Goal: Task Accomplishment & Management: Complete application form

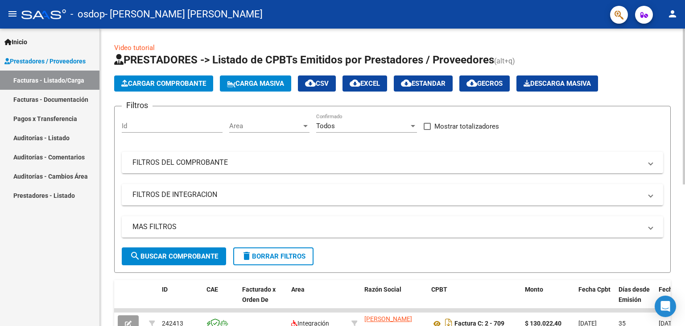
click at [134, 45] on link "Video tutorial" at bounding box center [134, 48] width 41 height 8
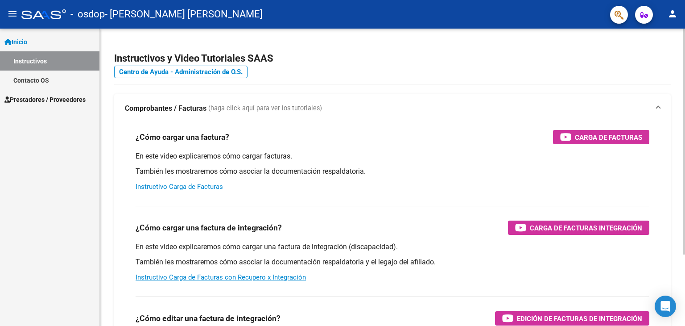
click at [184, 185] on link "Instructivo Carga de Facturas" at bounding box center [179, 186] width 87 height 8
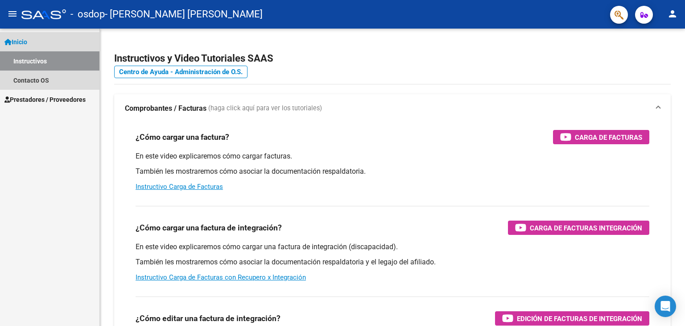
click at [23, 40] on span "Inicio" at bounding box center [15, 42] width 23 height 10
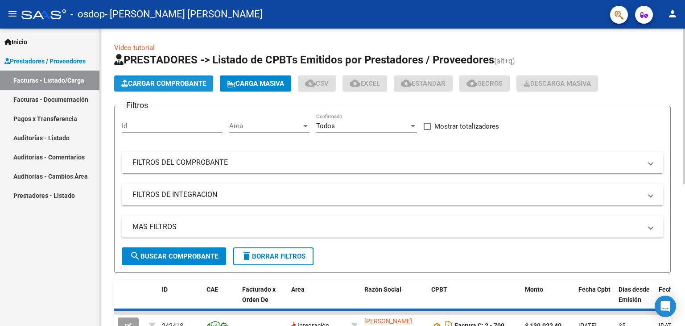
click at [157, 77] on button "Cargar Comprobante" at bounding box center [163, 83] width 99 height 16
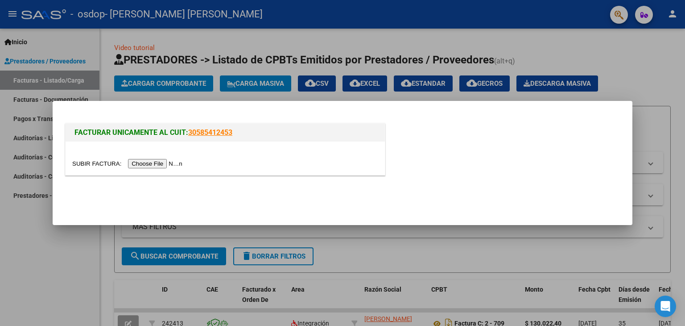
click at [164, 165] on input "file" at bounding box center [128, 163] width 113 height 9
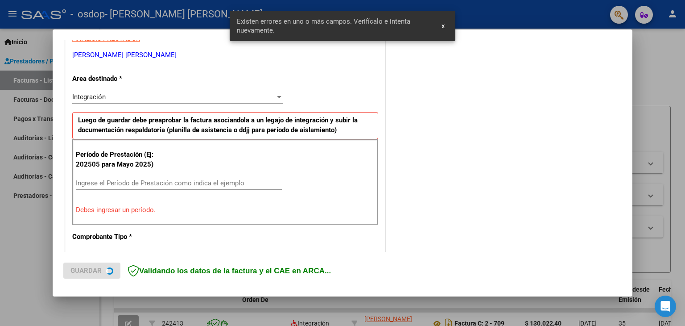
scroll to position [187, 0]
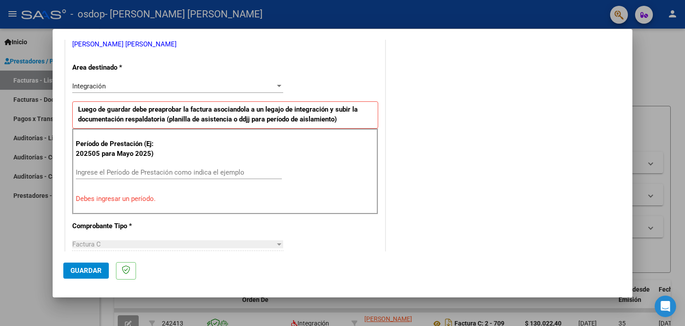
click at [104, 174] on input "Ingrese el Período de Prestación como indica el ejemplo" at bounding box center [179, 172] width 206 height 8
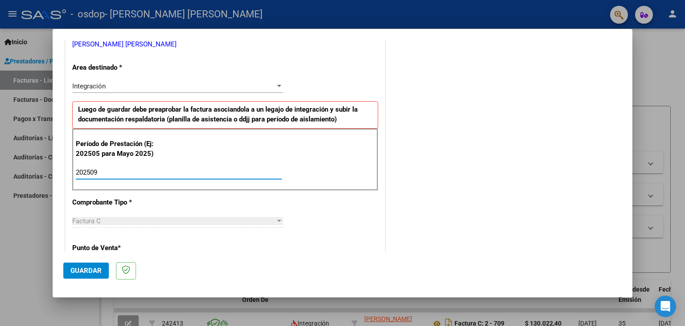
type input "202509"
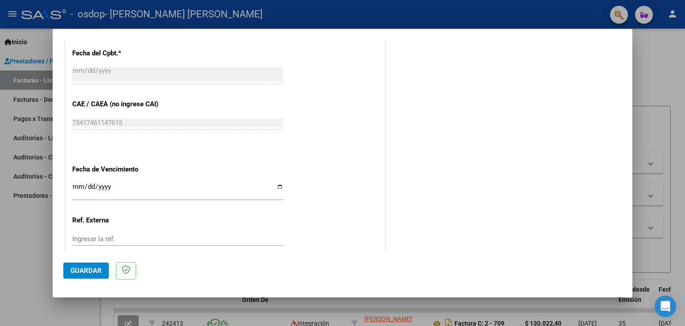
scroll to position [544, 0]
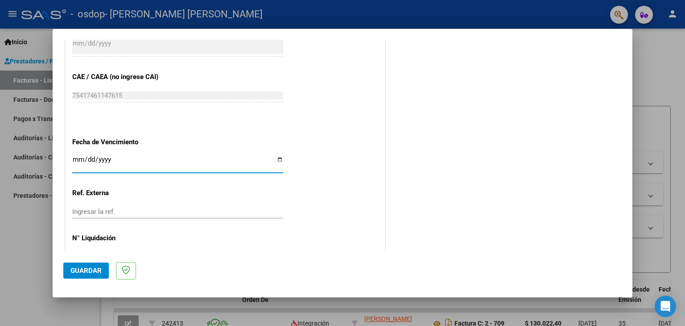
click at [279, 161] on input "Ingresar la fecha" at bounding box center [177, 163] width 211 height 14
type input "[DATE]"
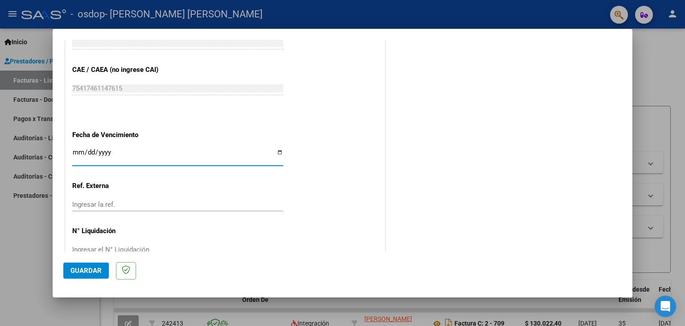
scroll to position [572, 0]
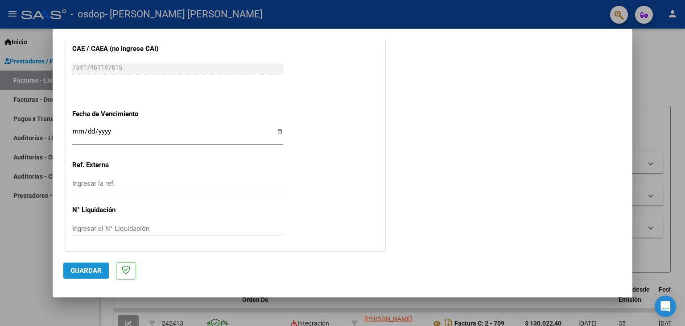
click at [82, 271] on span "Guardar" at bounding box center [85, 270] width 31 height 8
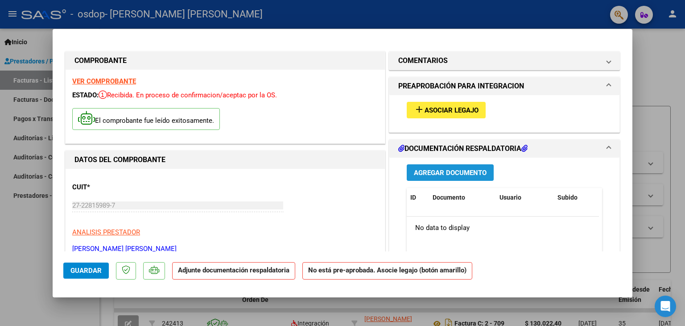
click at [446, 173] on span "Agregar Documento" at bounding box center [450, 173] width 73 height 8
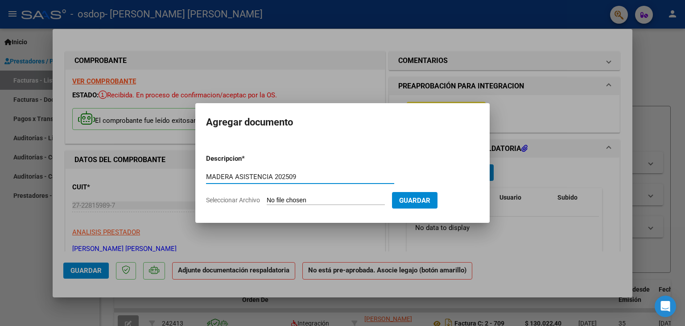
type input "MADERA ASISTENCIA 202509"
click at [330, 200] on input "Seleccionar Archivo" at bounding box center [326, 200] width 118 height 8
type input "C:\fakepath\MADERA ASISTENCIA CENTRO 09-25.pdf"
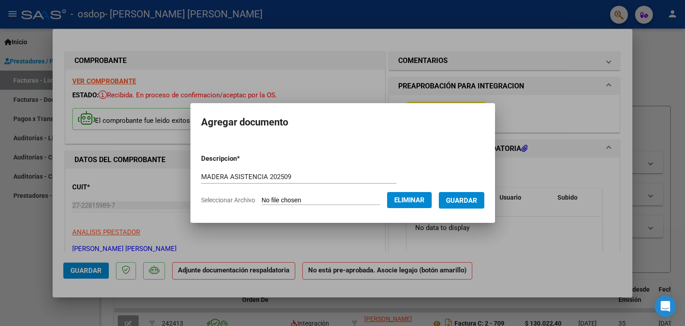
click at [475, 198] on span "Guardar" at bounding box center [461, 200] width 31 height 8
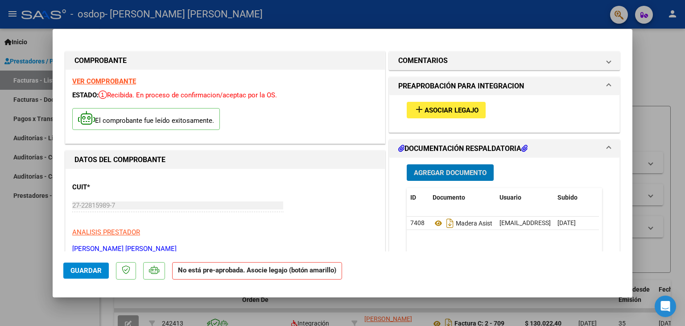
click at [444, 112] on span "Asociar Legajo" at bounding box center [452, 110] width 54 height 8
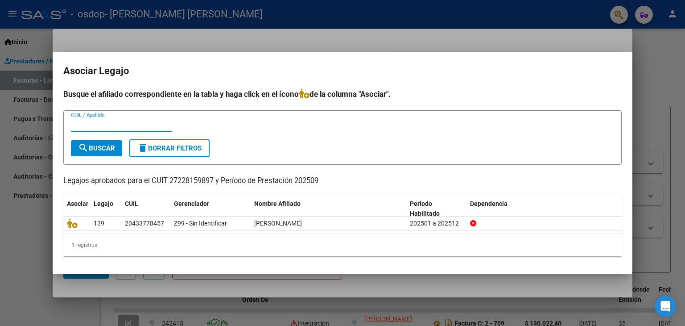
click at [104, 125] on input "CUIL / Apellido" at bounding box center [121, 124] width 101 height 8
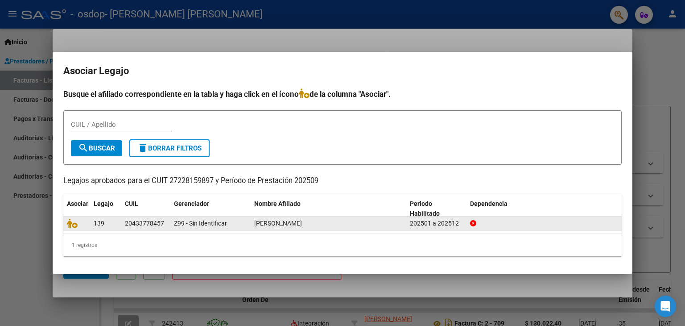
click at [264, 225] on span "[PERSON_NAME]" at bounding box center [278, 222] width 48 height 7
click at [94, 223] on span "139" at bounding box center [99, 222] width 11 height 7
click at [136, 221] on div "20433778457" at bounding box center [144, 223] width 39 height 10
click at [70, 223] on icon at bounding box center [72, 223] width 11 height 10
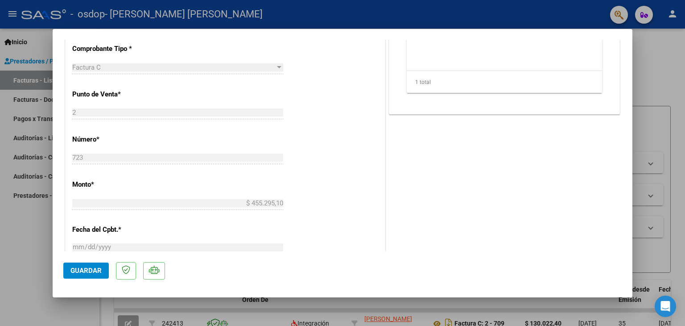
scroll to position [357, 0]
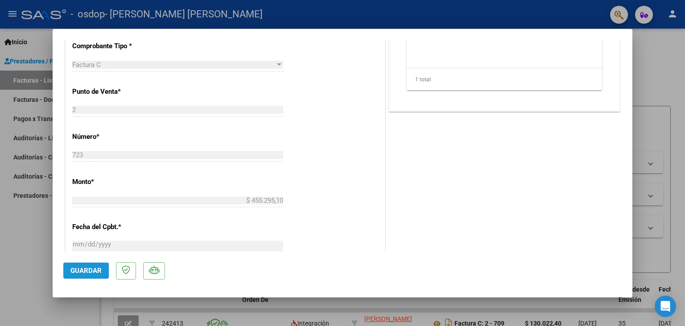
click at [88, 268] on span "Guardar" at bounding box center [85, 270] width 31 height 8
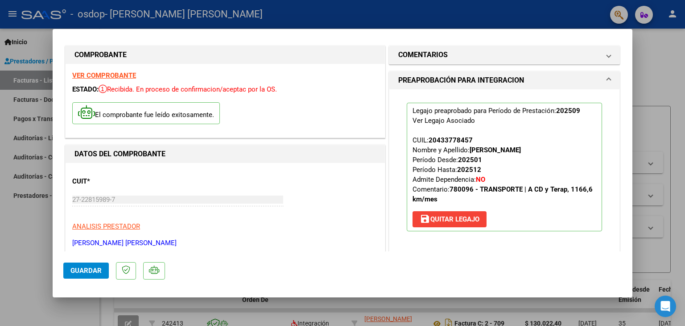
scroll to position [0, 0]
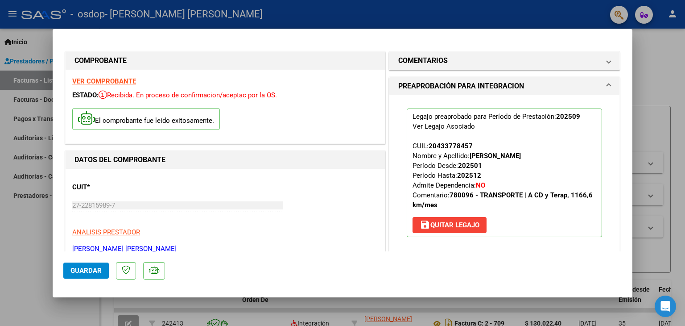
click at [26, 238] on div at bounding box center [342, 163] width 685 height 326
type input "$ 0,00"
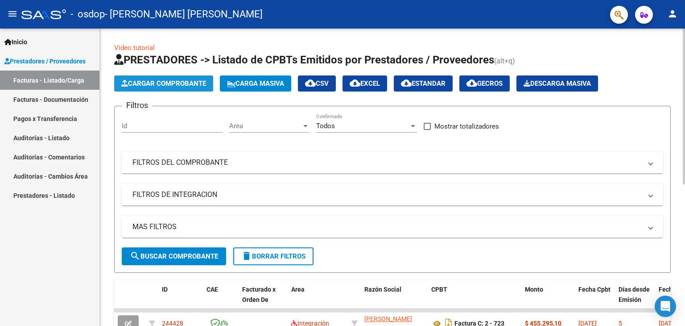
click at [164, 83] on span "Cargar Comprobante" at bounding box center [163, 83] width 85 height 8
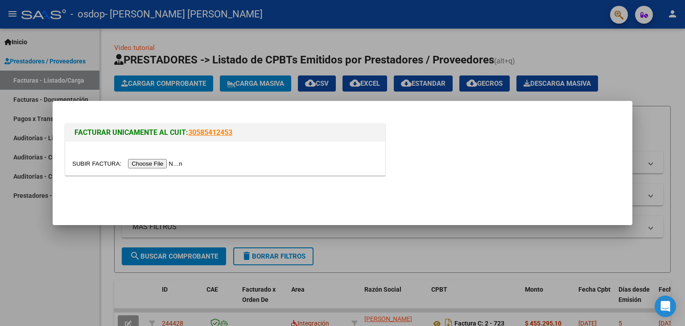
click at [153, 161] on input "file" at bounding box center [128, 163] width 113 height 9
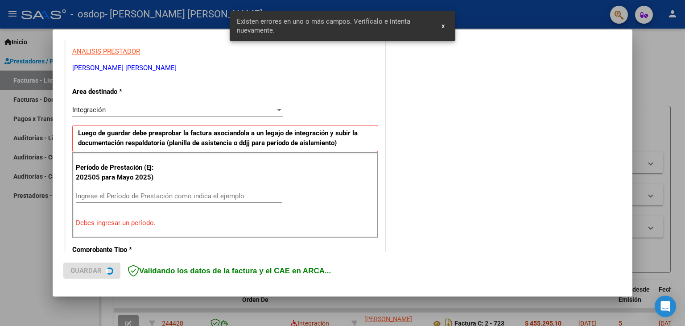
scroll to position [187, 0]
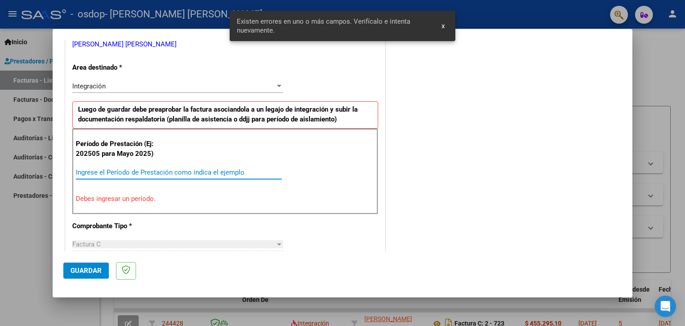
click at [107, 171] on input "Ingrese el Período de Prestación como indica el ejemplo" at bounding box center [179, 172] width 206 height 8
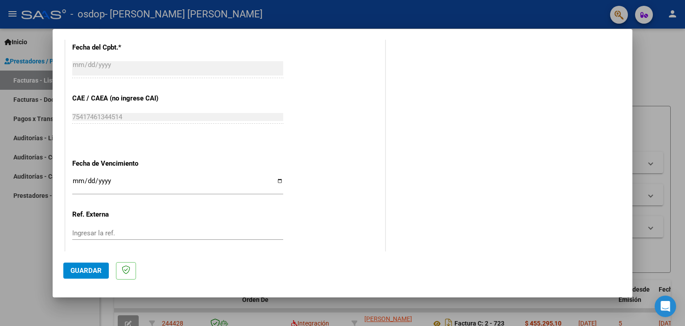
scroll to position [544, 0]
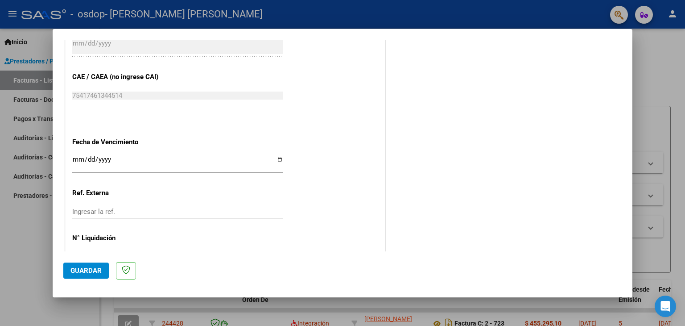
type input "202509"
click at [277, 159] on input "Ingresar la fecha" at bounding box center [177, 163] width 211 height 14
type input "[DATE]"
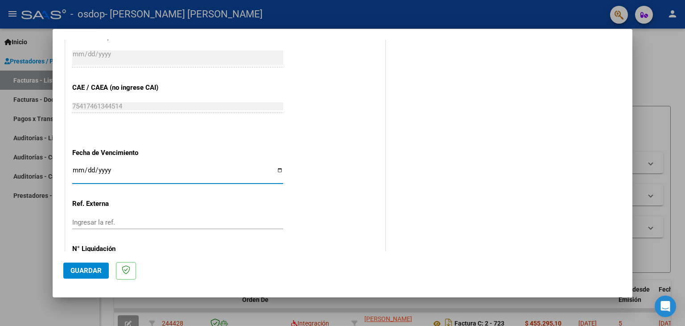
scroll to position [535, 0]
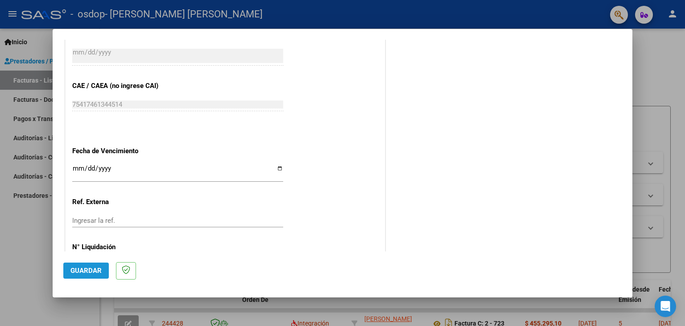
click at [83, 266] on span "Guardar" at bounding box center [85, 270] width 31 height 8
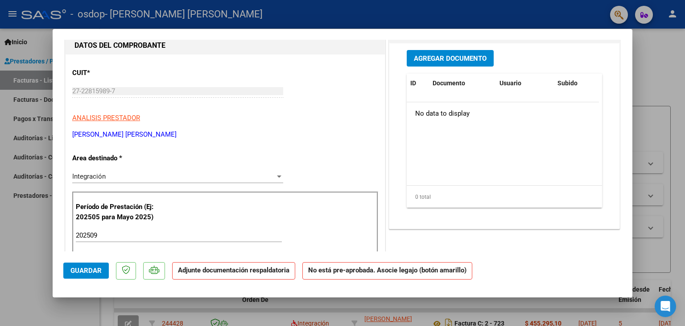
scroll to position [116, 0]
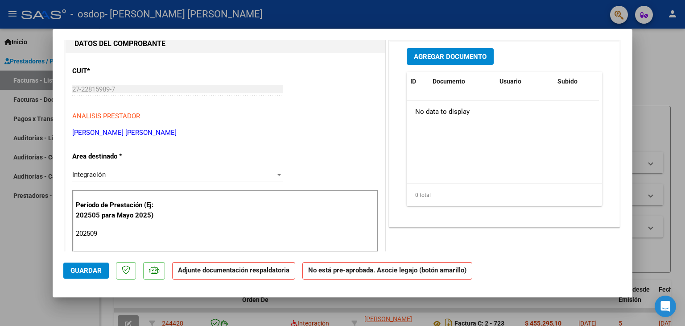
click at [278, 174] on div at bounding box center [279, 174] width 4 height 2
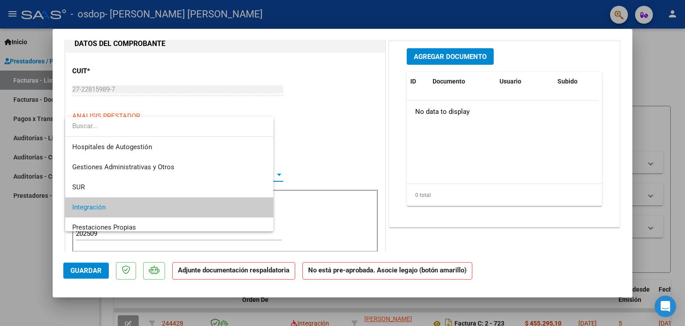
scroll to position [33, 0]
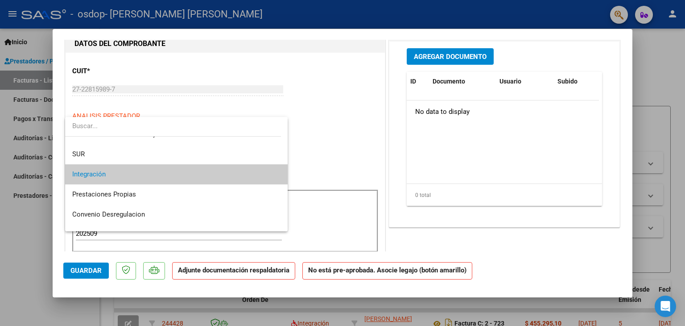
click at [353, 167] on div at bounding box center [342, 163] width 685 height 326
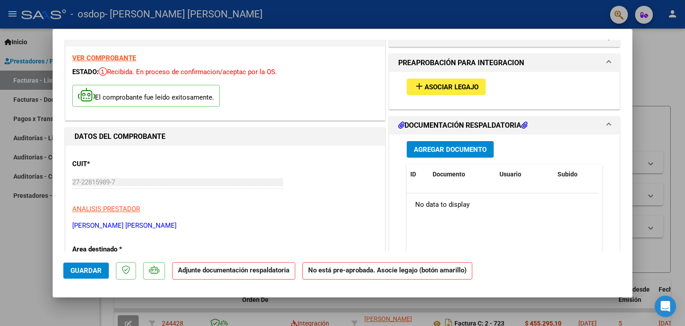
scroll to position [45, 0]
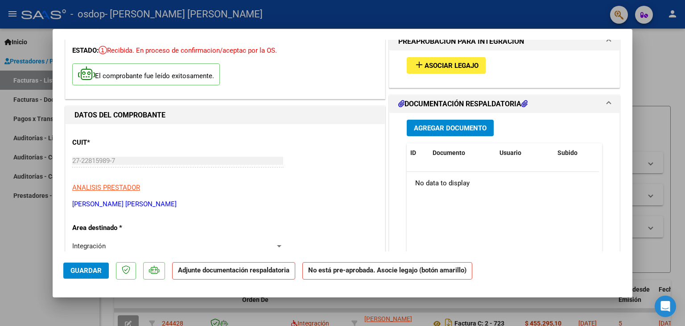
click at [442, 131] on span "Agregar Documento" at bounding box center [450, 128] width 73 height 8
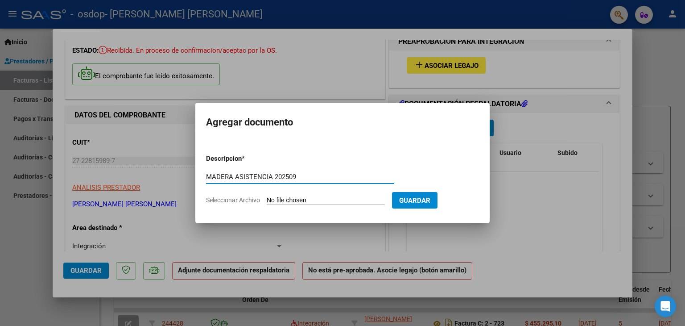
type input "MADERA ASISTENCIA 202509"
click at [300, 198] on input "Seleccionar Archivo" at bounding box center [326, 200] width 118 height 8
type input "C:\fakepath\MADERA ASISTENCIA TERAPIAS 09-25.pdf"
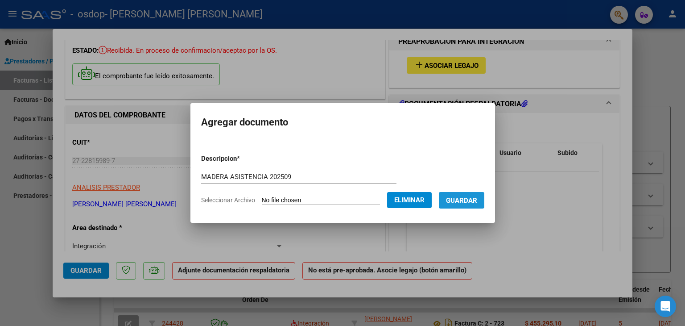
click at [468, 206] on button "Guardar" at bounding box center [461, 200] width 45 height 17
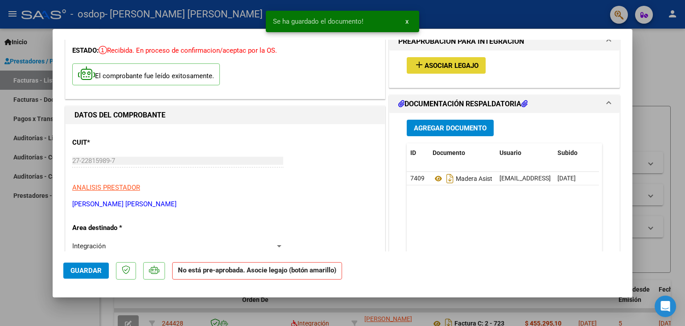
click at [450, 65] on span "Asociar Legajo" at bounding box center [452, 66] width 54 height 8
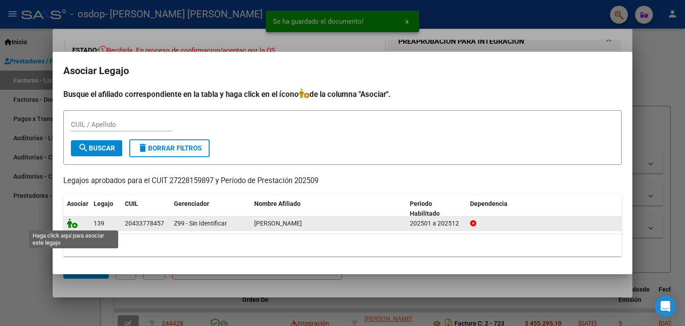
click at [71, 223] on icon at bounding box center [72, 223] width 11 height 10
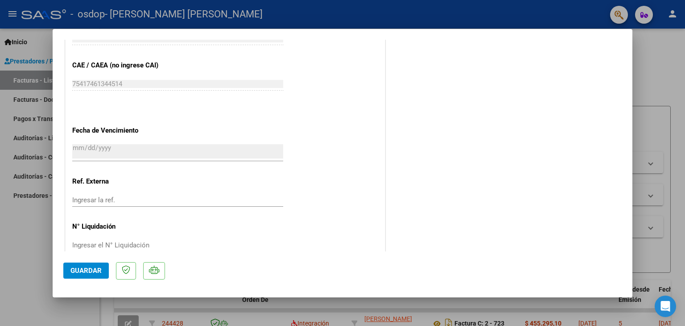
scroll to position [586, 0]
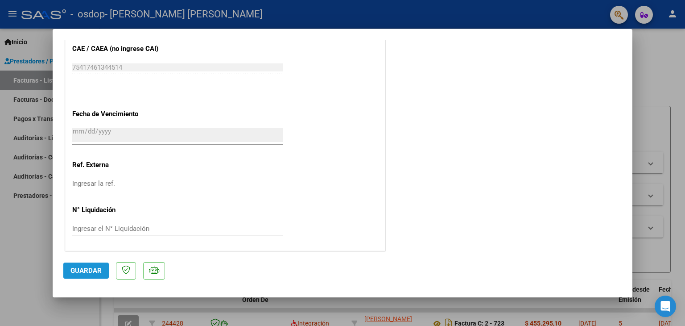
click at [90, 272] on span "Guardar" at bounding box center [85, 270] width 31 height 8
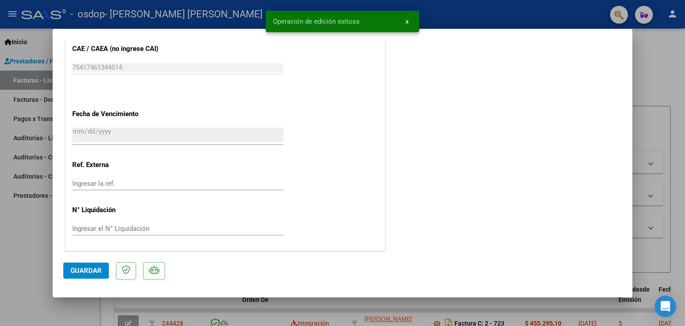
click at [678, 233] on div at bounding box center [342, 163] width 685 height 326
type input "$ 0,00"
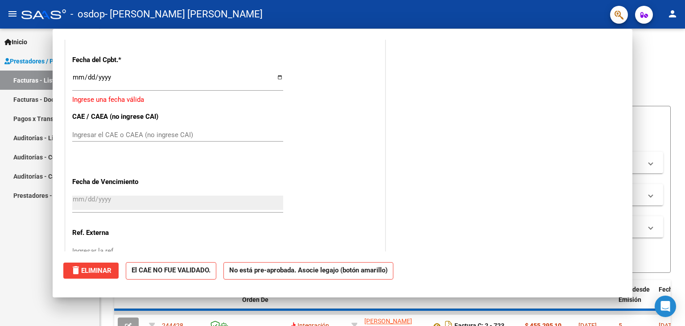
scroll to position [653, 0]
